Goal: Task Accomplishment & Management: Use online tool/utility

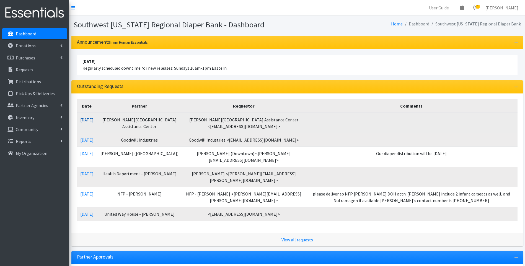
click at [94, 119] on link "09/16/2025" at bounding box center [86, 120] width 13 height 6
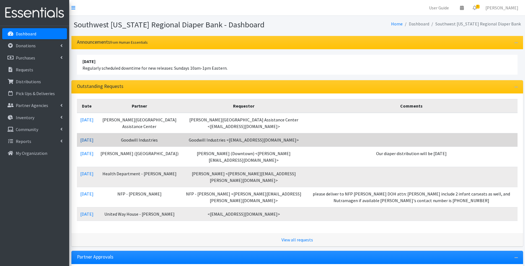
click at [82, 139] on link "09/16/2025" at bounding box center [86, 140] width 13 height 6
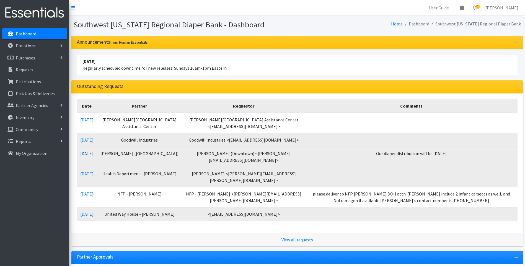
click at [87, 152] on link "09/15/2025" at bounding box center [86, 154] width 13 height 6
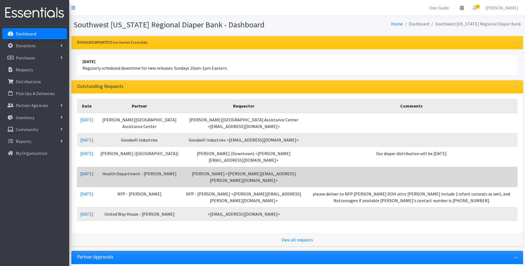
click at [92, 171] on link "09/10/2025" at bounding box center [86, 174] width 13 height 6
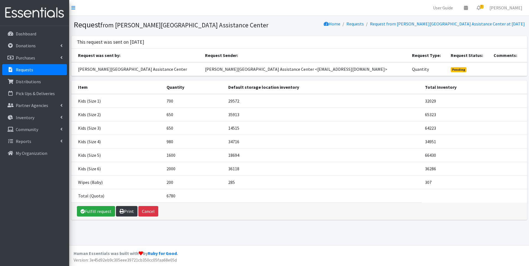
click at [124, 207] on link "Print" at bounding box center [127, 211] width 22 height 11
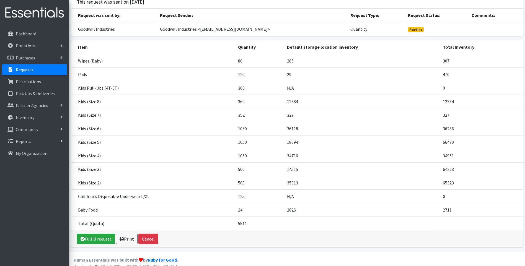
scroll to position [47, 0]
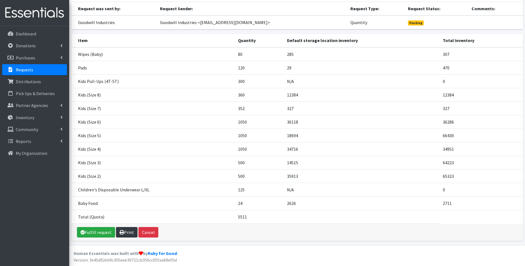
click at [126, 230] on link "Print" at bounding box center [127, 232] width 22 height 11
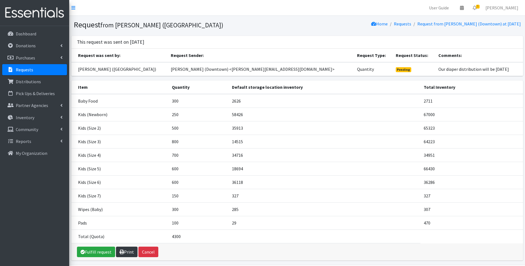
click at [125, 255] on link "Print" at bounding box center [127, 252] width 22 height 11
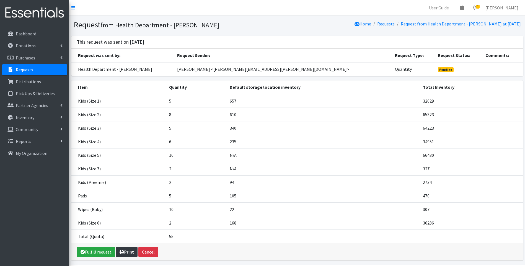
click at [133, 255] on link "Print" at bounding box center [127, 252] width 22 height 11
